Goal: Task Accomplishment & Management: Manage account settings

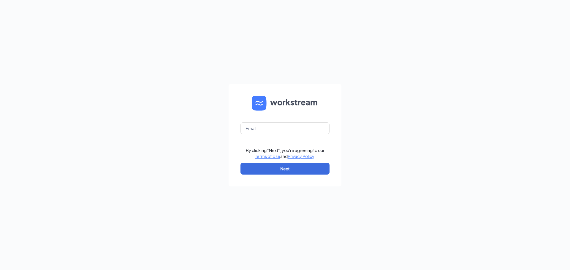
click at [310, 117] on form "By clicking "Next", you're agreeing to our Terms of Use and Privacy Policy . Ne…" at bounding box center [285, 135] width 113 height 103
click at [307, 134] on input "text" at bounding box center [284, 129] width 89 height 12
type input "[EMAIL_ADDRESS][DOMAIN_NAME]"
click at [298, 172] on button "Next" at bounding box center [284, 169] width 89 height 12
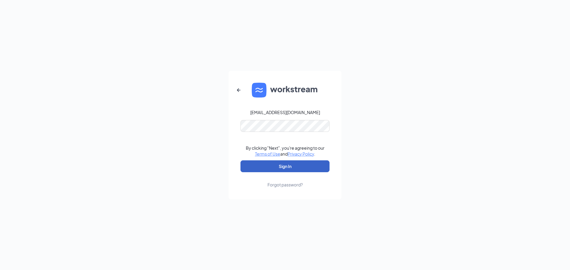
click at [299, 164] on button "Sign In" at bounding box center [284, 167] width 89 height 12
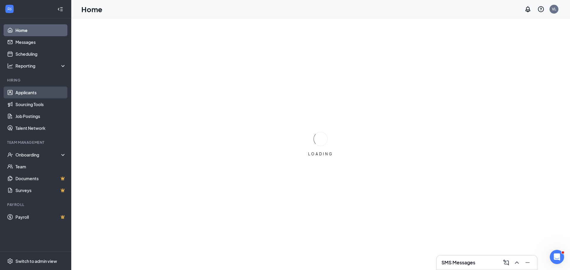
click at [37, 94] on link "Applicants" at bounding box center [40, 93] width 51 height 12
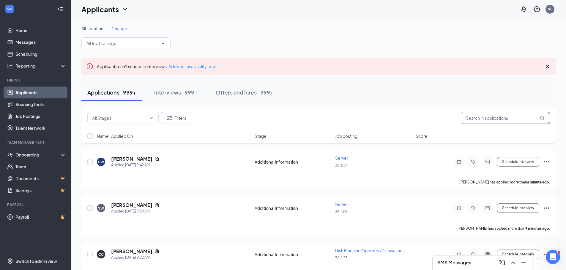
click at [499, 119] on input "text" at bounding box center [504, 118] width 89 height 12
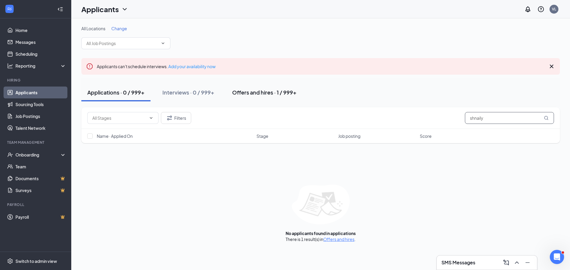
type input "shnaily"
click at [274, 90] on div "Offers and hires · 1 / 999+" at bounding box center [264, 92] width 64 height 7
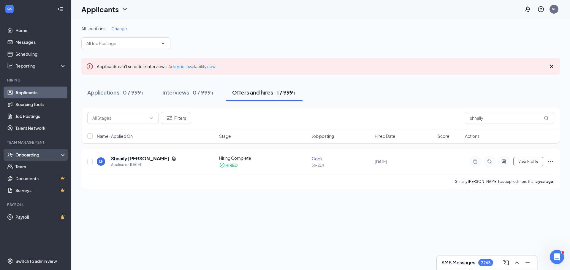
click at [36, 157] on div "Onboarding" at bounding box center [38, 155] width 46 height 6
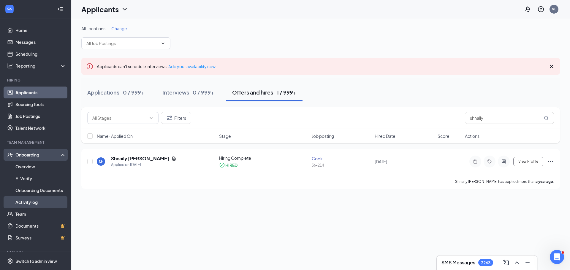
click at [40, 204] on link "Activity log" at bounding box center [40, 203] width 51 height 12
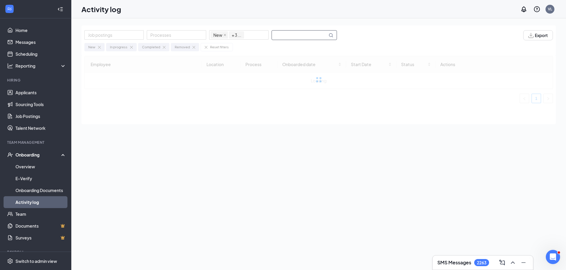
click at [300, 32] on input "text" at bounding box center [300, 35] width 56 height 9
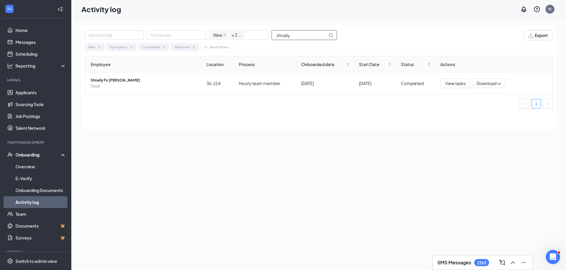
type input "shnaily"
click at [25, 215] on link "Team" at bounding box center [40, 214] width 51 height 12
